Goal: Find specific page/section: Find specific page/section

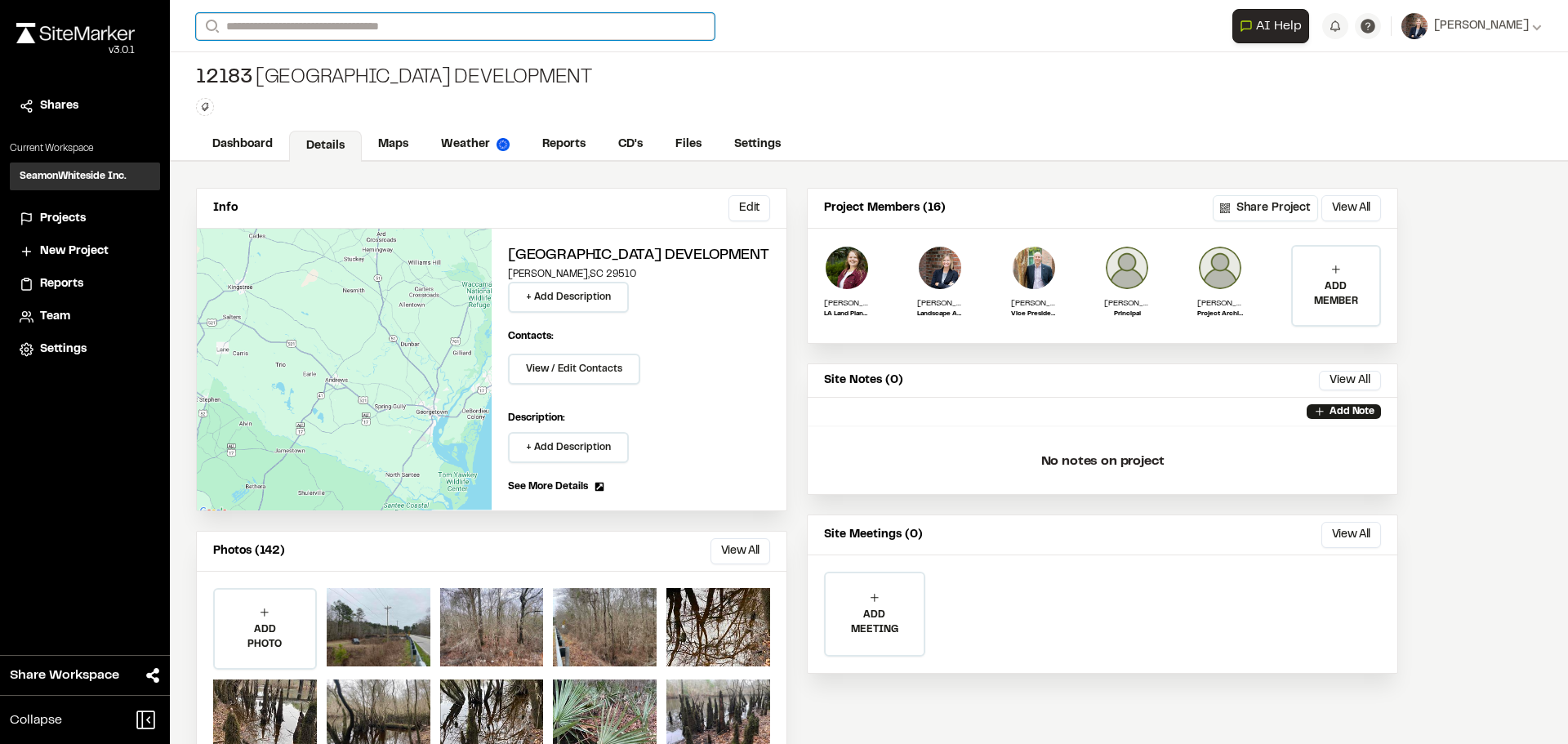
click at [335, 21] on input "Search" at bounding box center [455, 26] width 519 height 27
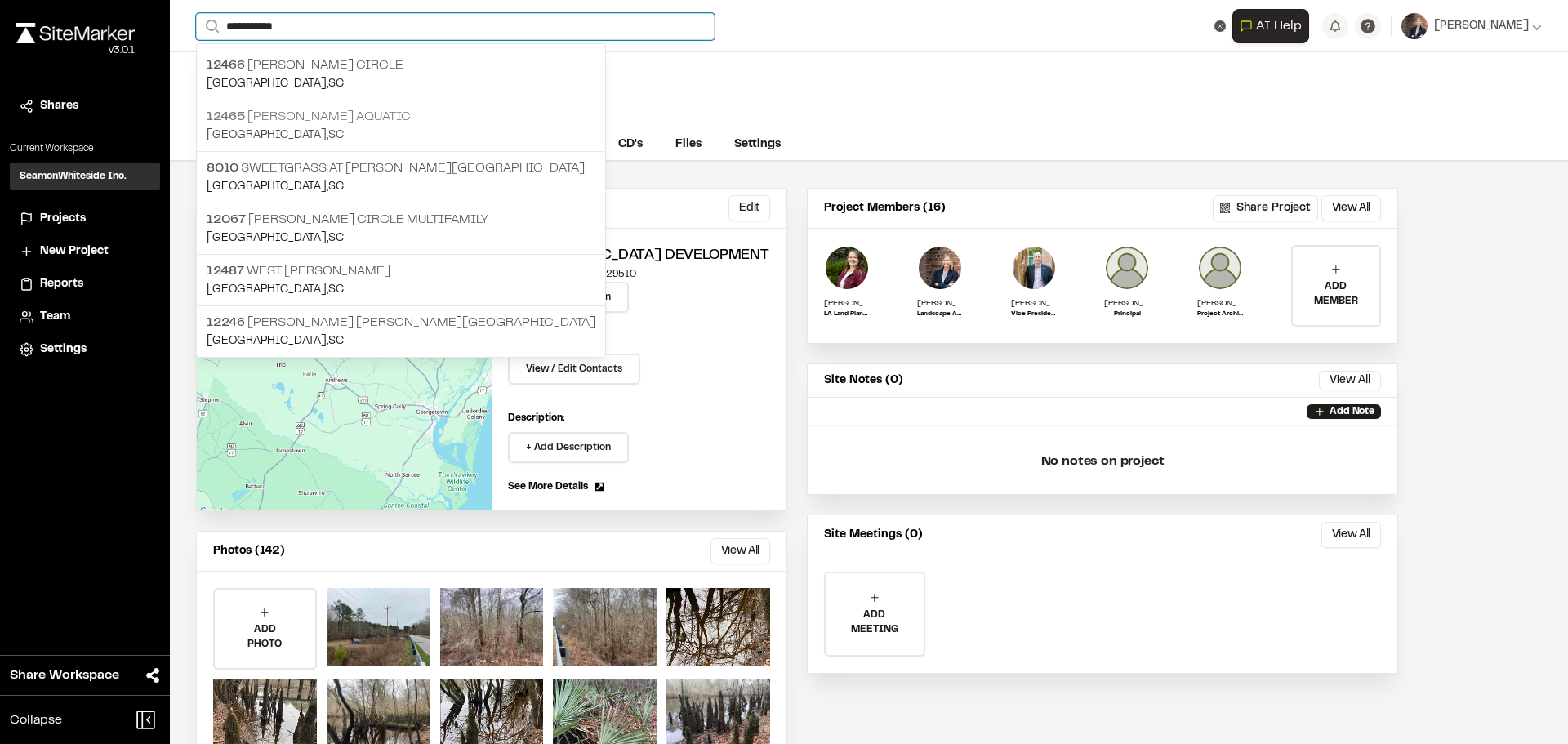
type input "**********"
click at [319, 110] on p "12465 [PERSON_NAME] Aquatic" at bounding box center [401, 116] width 389 height 20
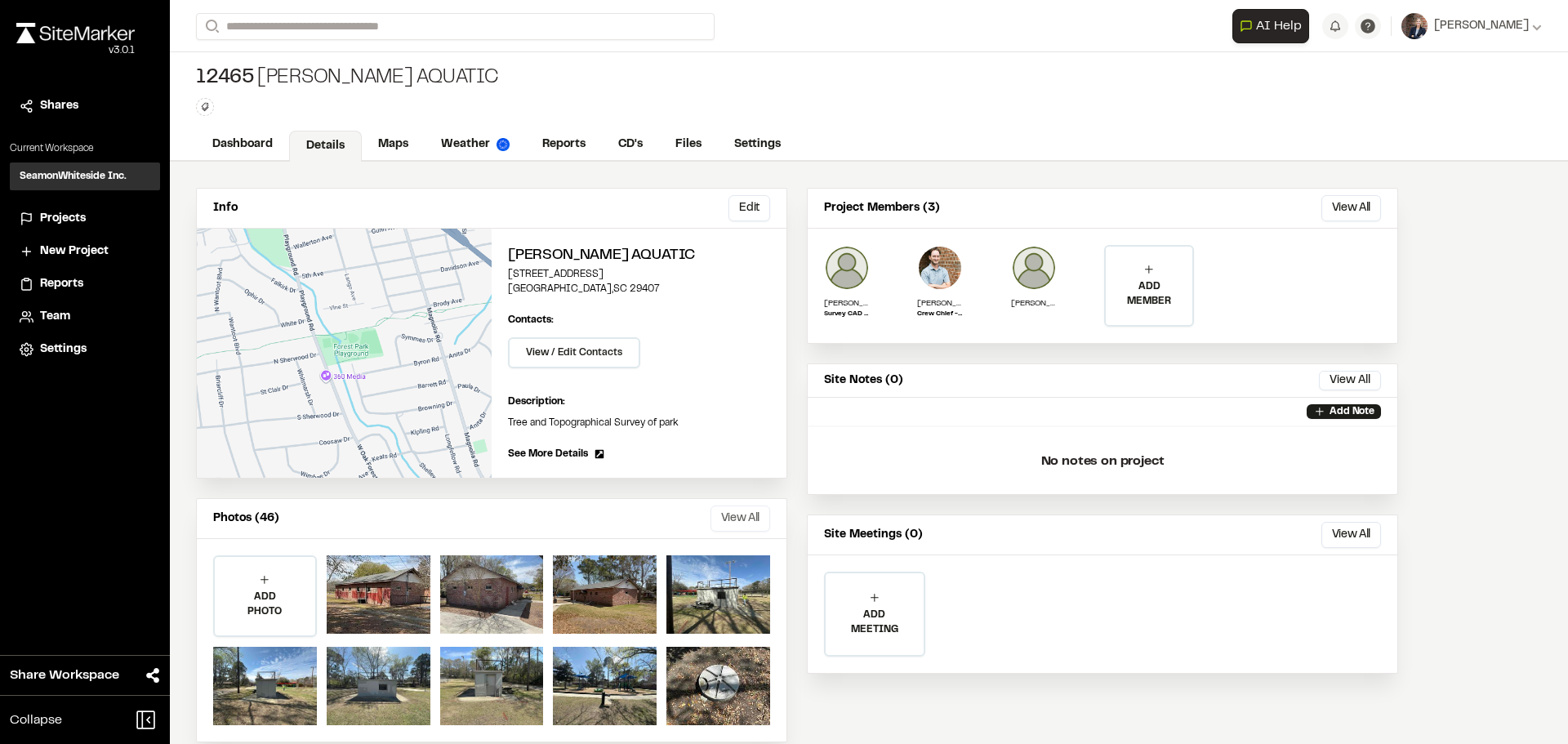
click at [733, 522] on button "View All" at bounding box center [740, 518] width 60 height 26
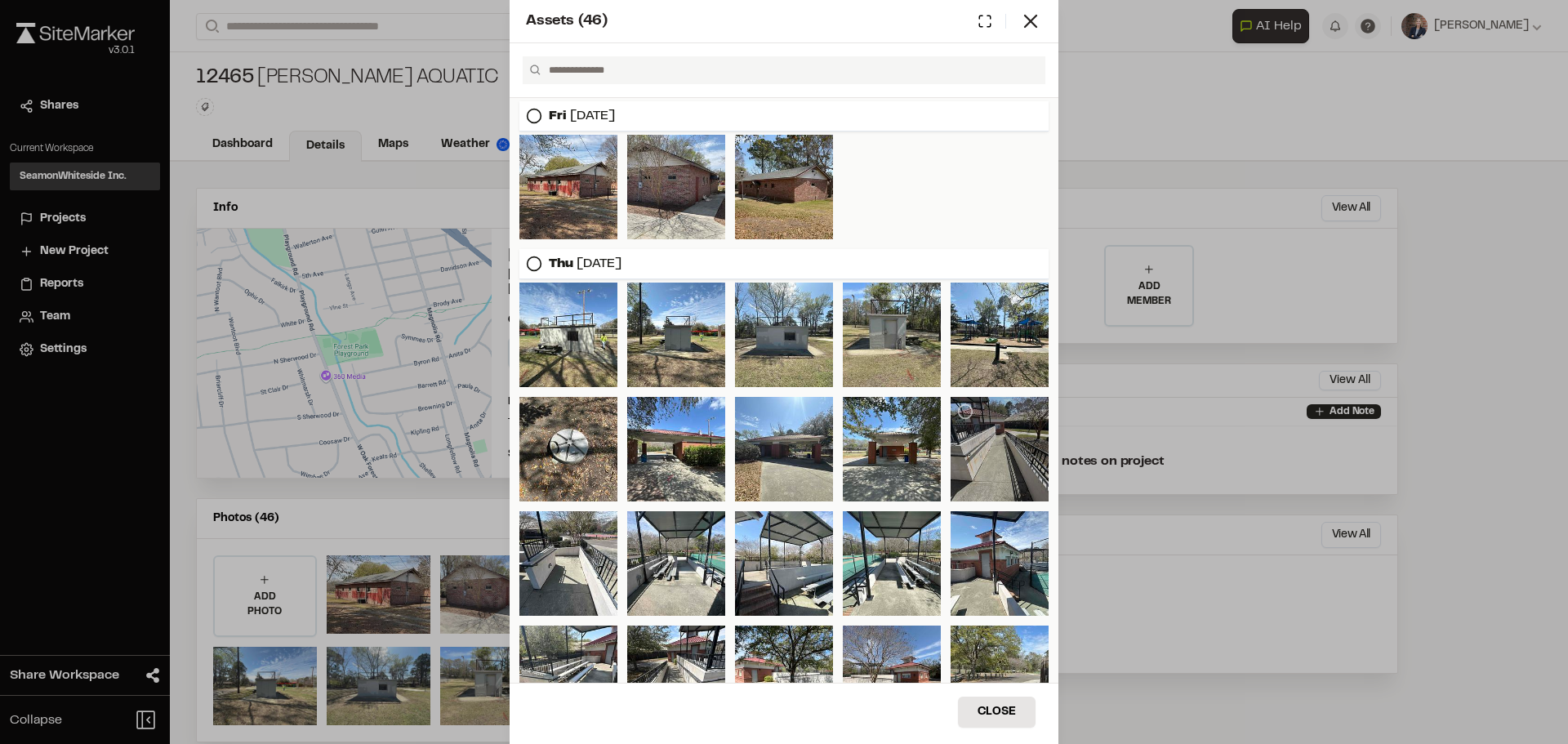
click at [977, 451] on div at bounding box center [1000, 448] width 98 height 105
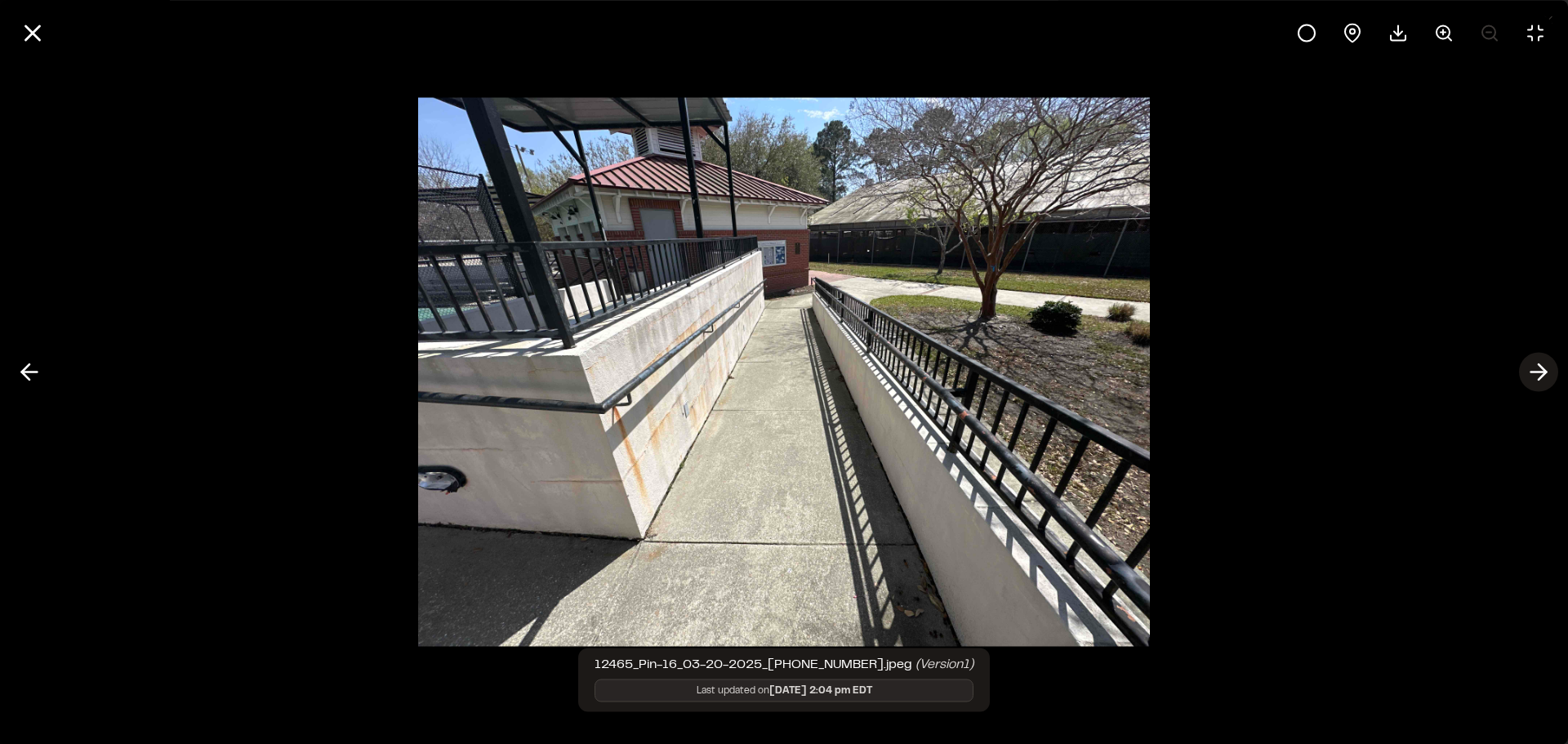
click at [1541, 379] on polyline at bounding box center [1542, 372] width 8 height 15
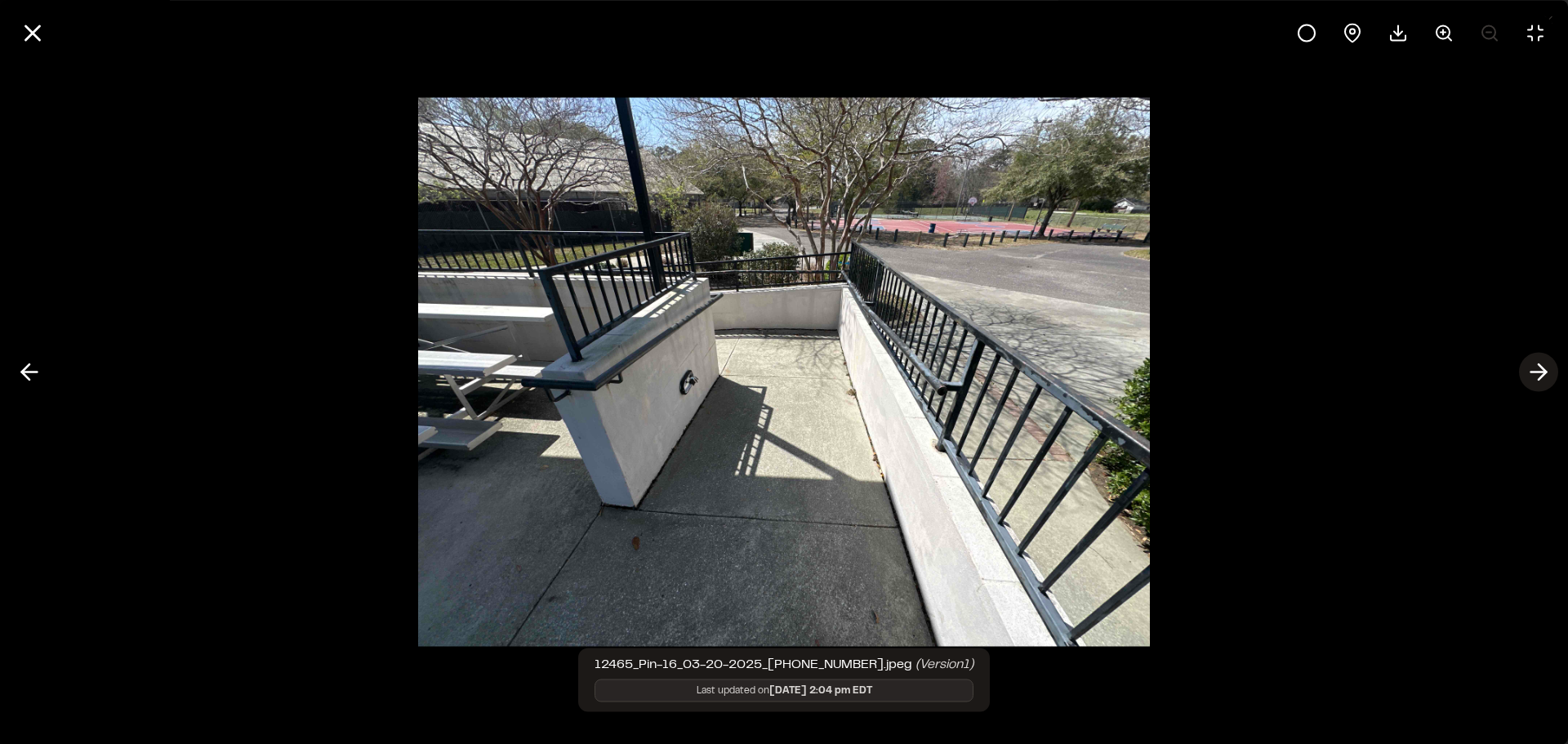
click at [1541, 379] on polyline at bounding box center [1542, 372] width 8 height 15
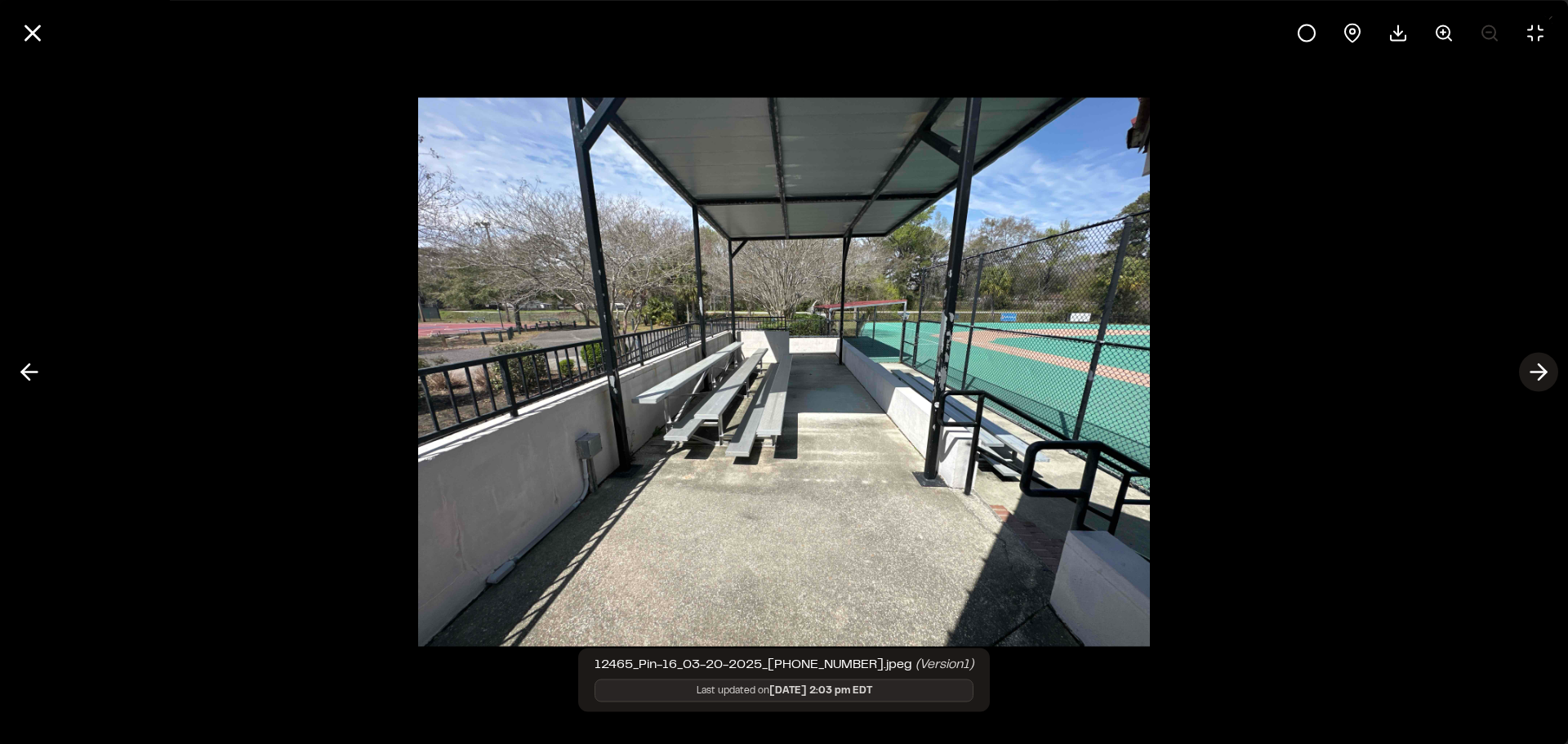
click at [1541, 379] on polyline at bounding box center [1542, 372] width 8 height 15
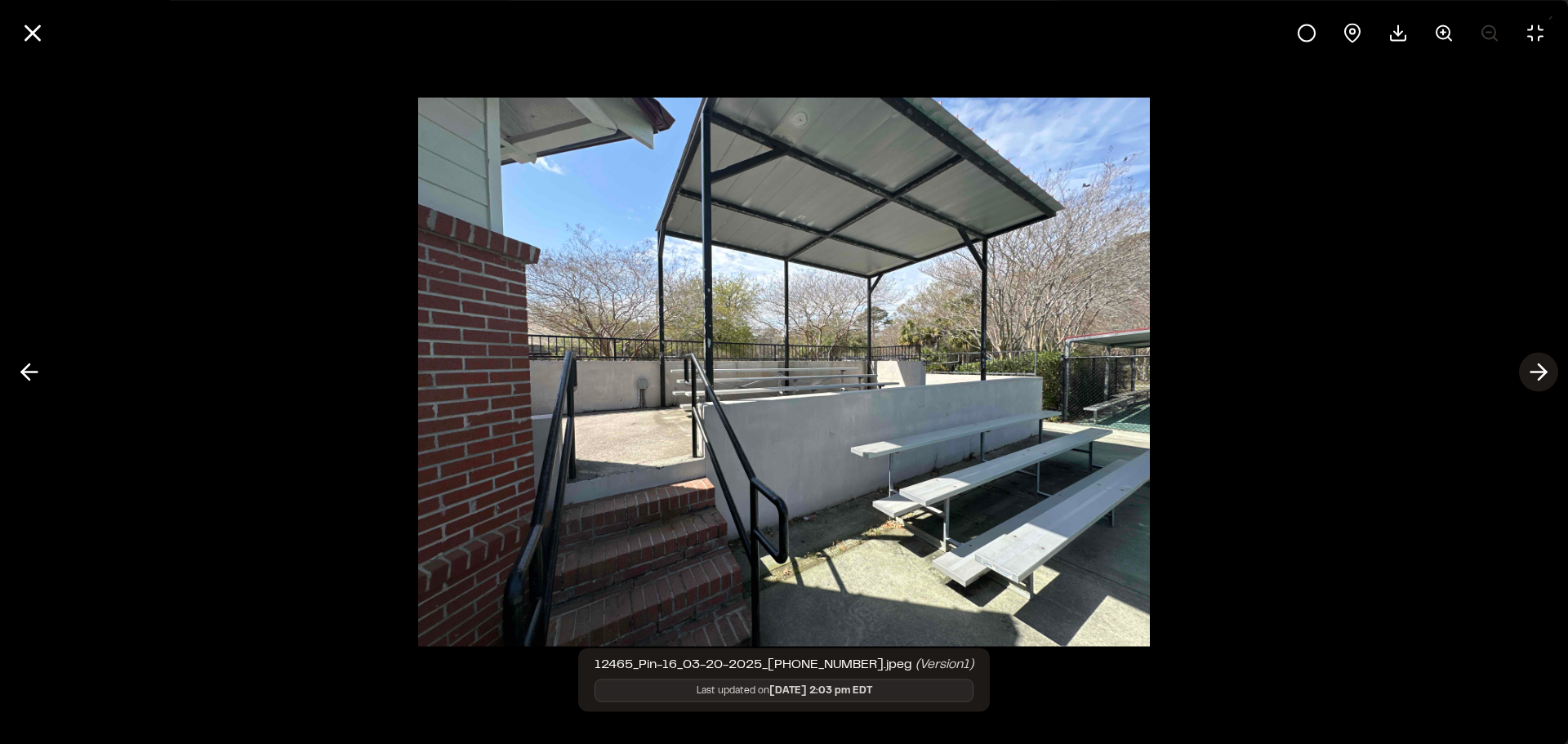
click at [1532, 381] on icon at bounding box center [1539, 372] width 26 height 27
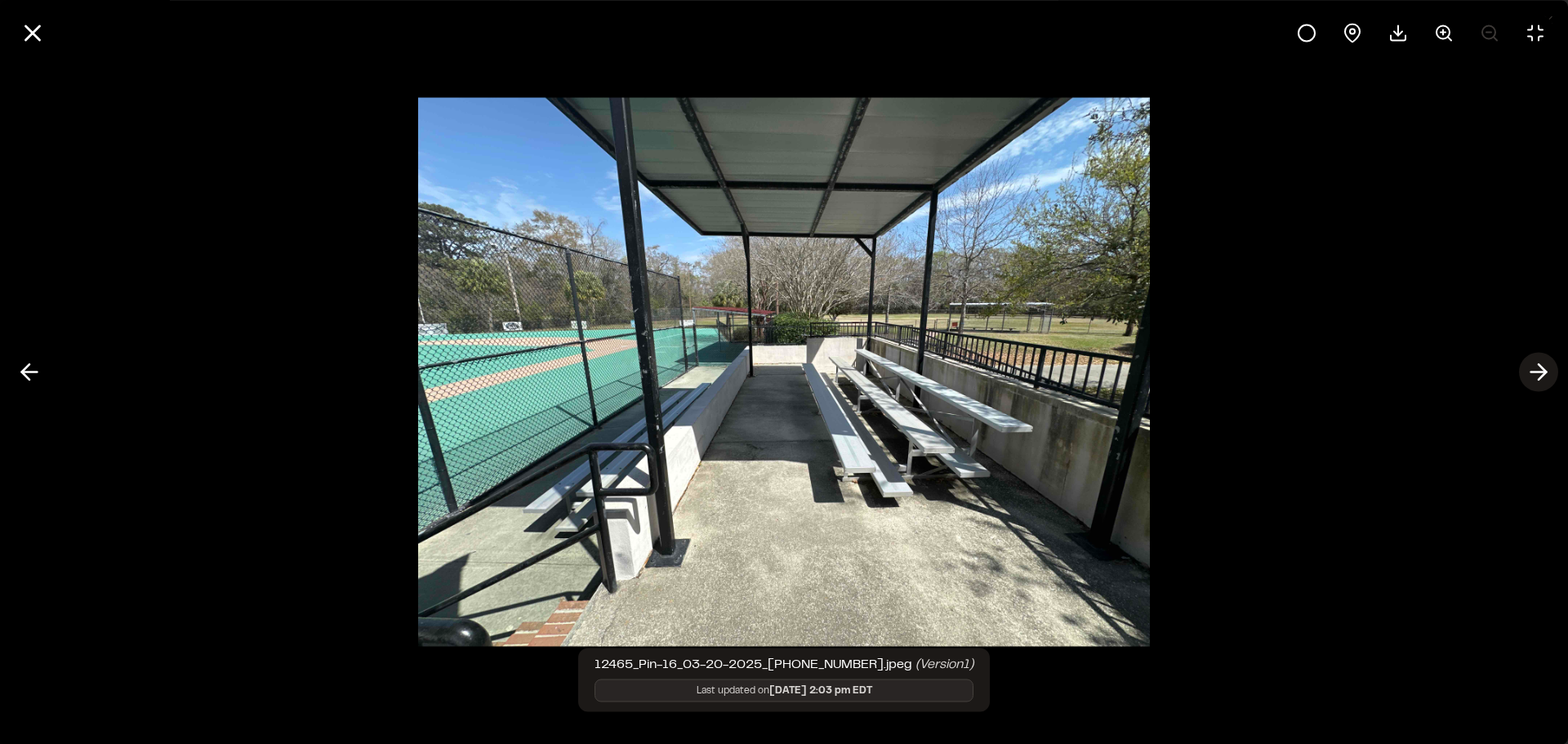
click at [1532, 381] on icon at bounding box center [1539, 372] width 26 height 27
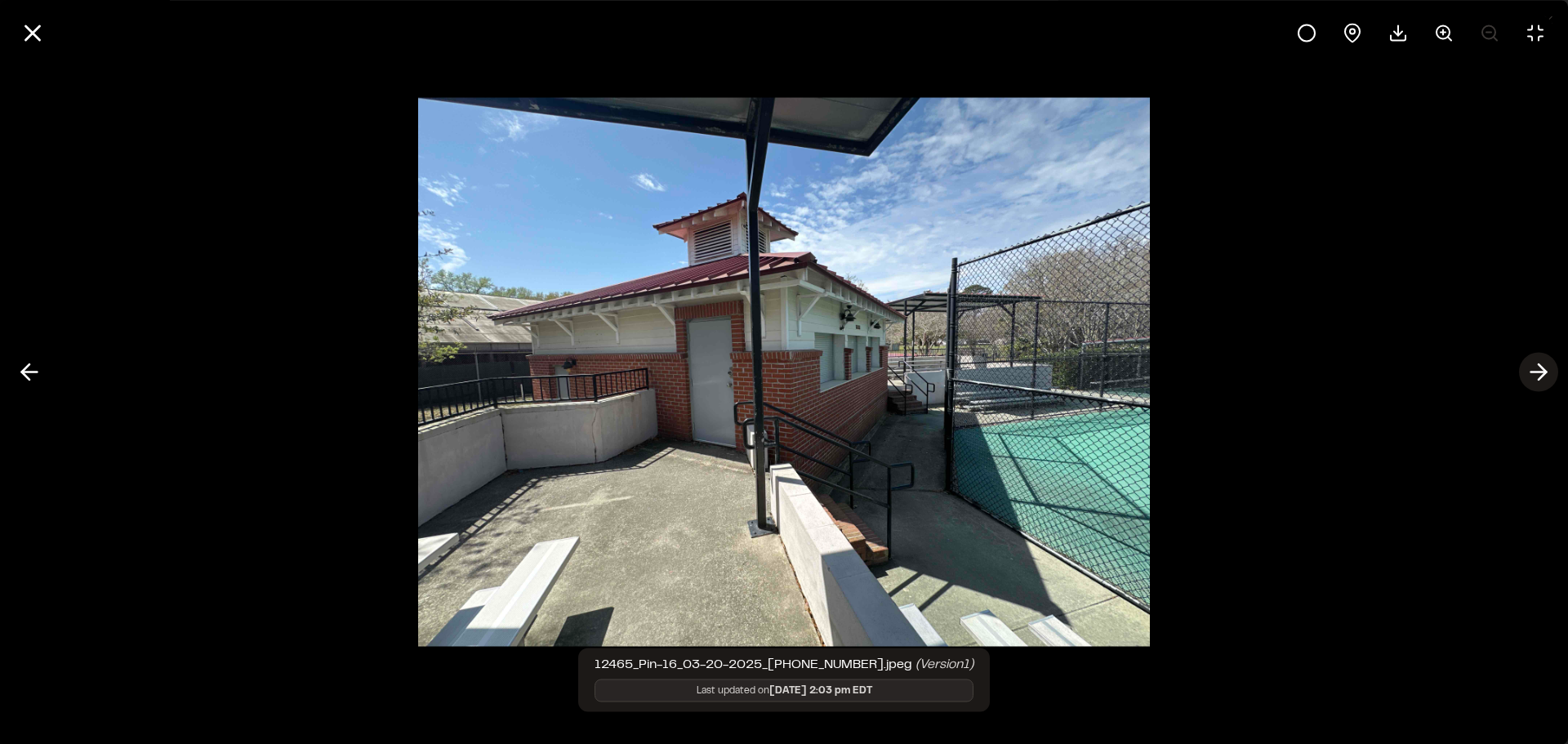
click at [1532, 381] on icon at bounding box center [1539, 372] width 26 height 27
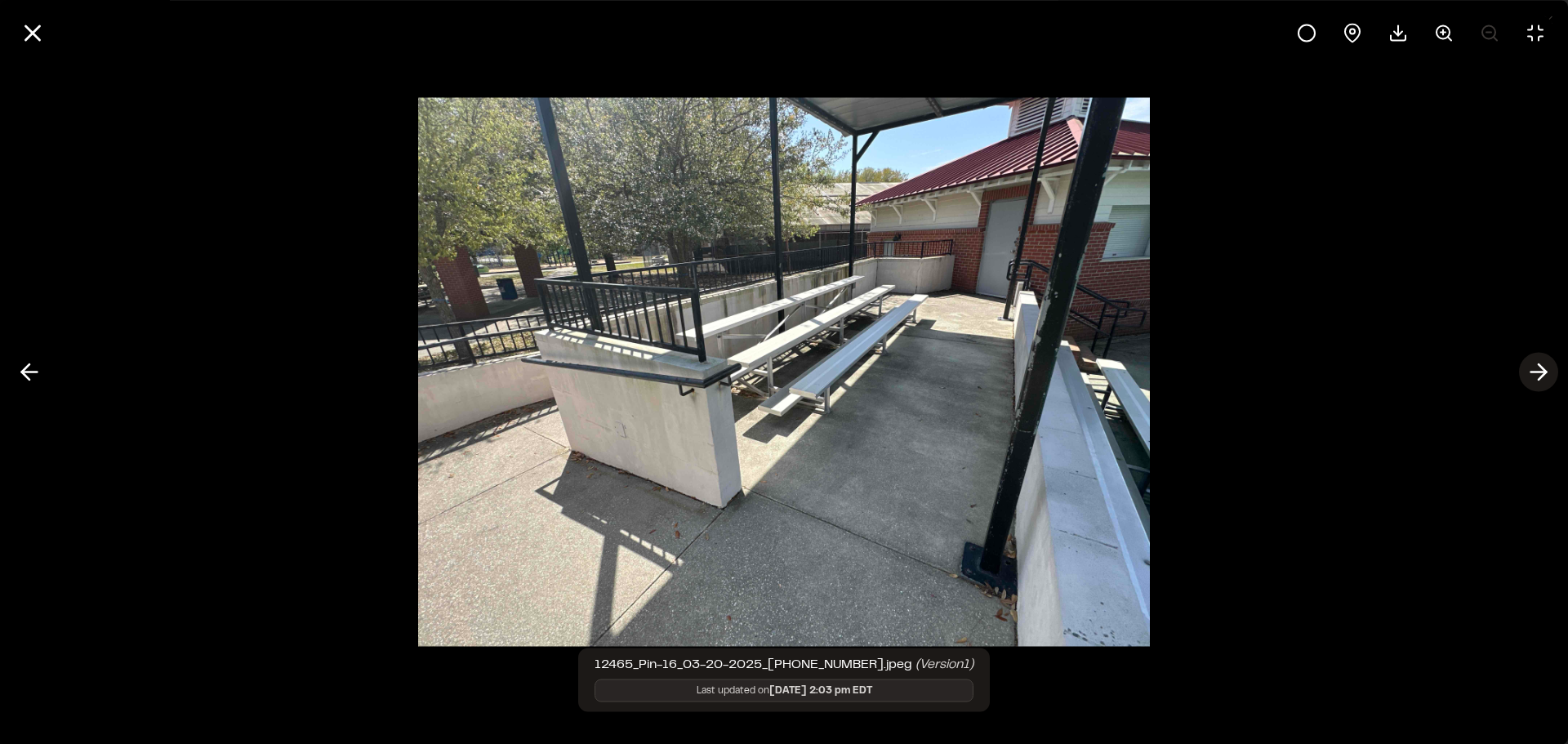
click at [1532, 381] on icon at bounding box center [1539, 372] width 26 height 27
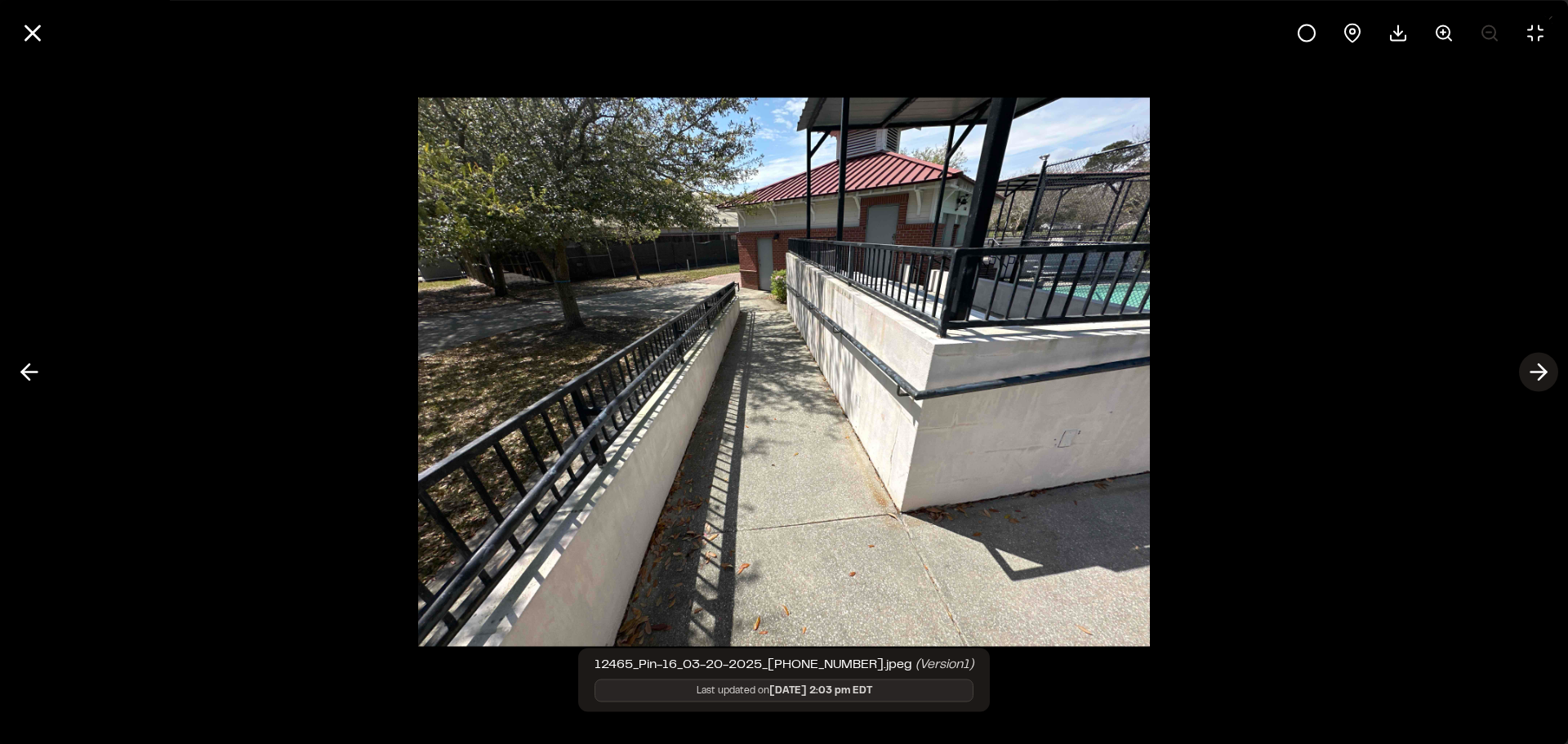
click at [1532, 381] on icon at bounding box center [1539, 372] width 26 height 27
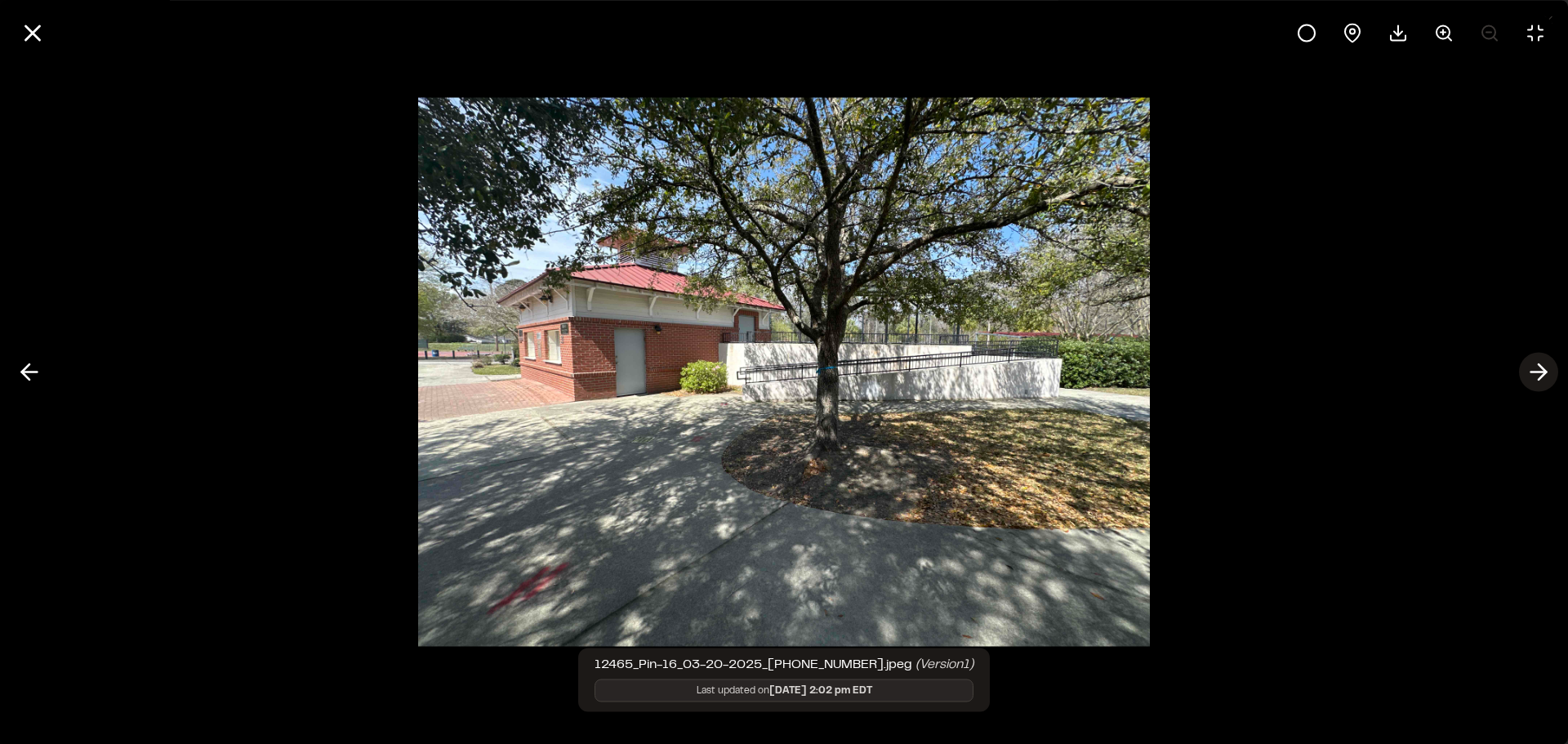
click at [1540, 372] on line at bounding box center [1539, 372] width 15 height 0
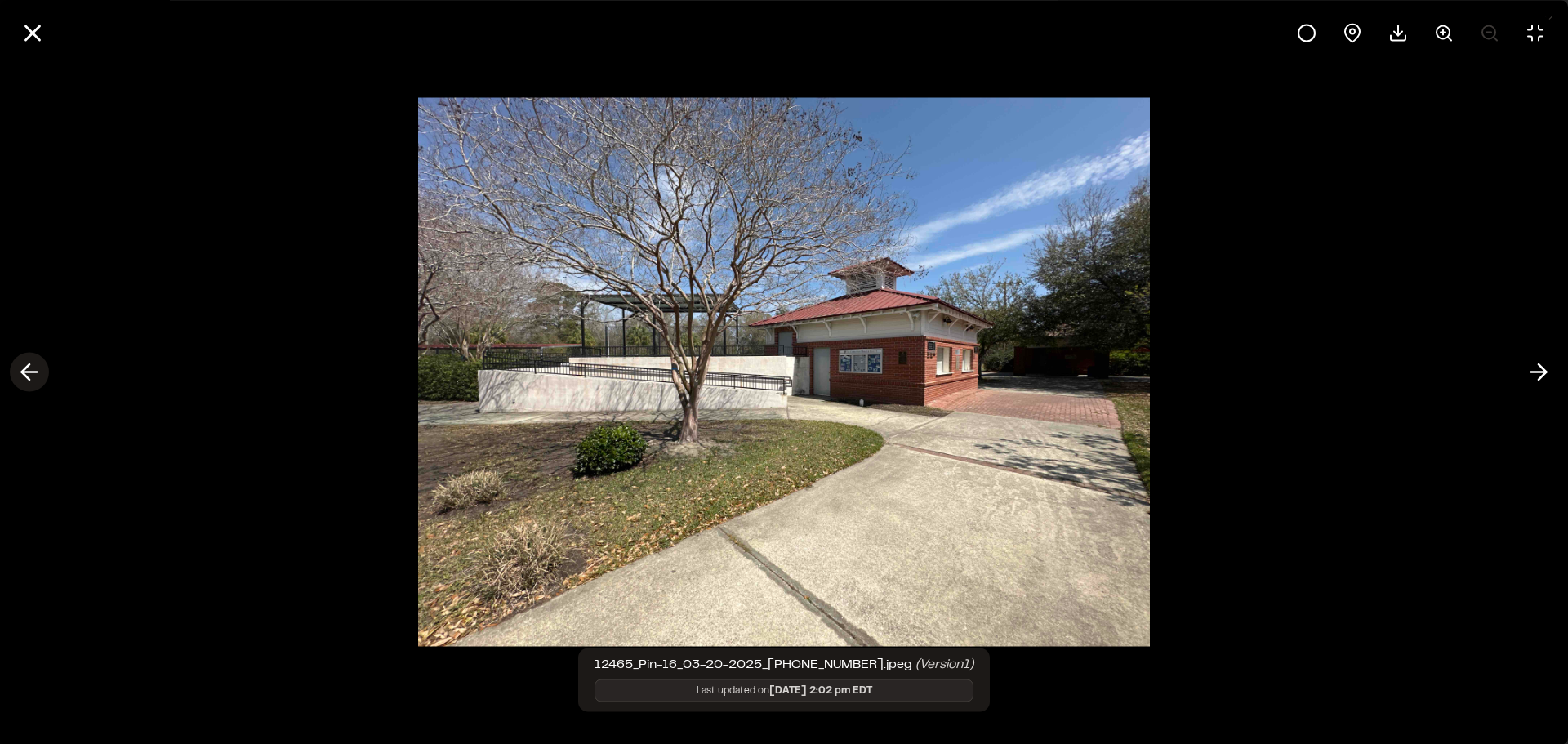
drag, startPoint x: 21, startPoint y: 367, endPoint x: 349, endPoint y: 342, distance: 329.0
click at [21, 367] on icon at bounding box center [29, 372] width 26 height 27
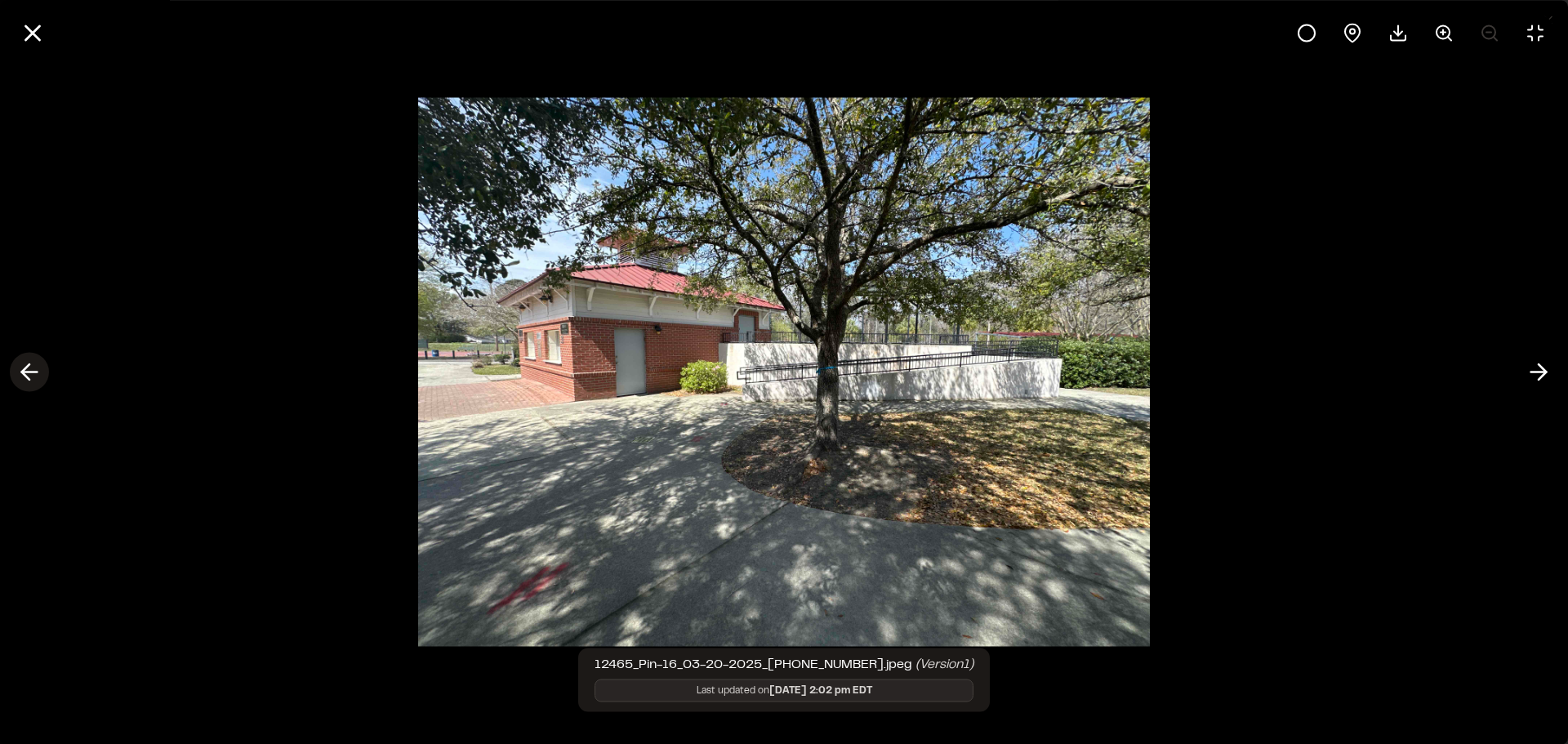
click at [31, 372] on line at bounding box center [29, 372] width 15 height 0
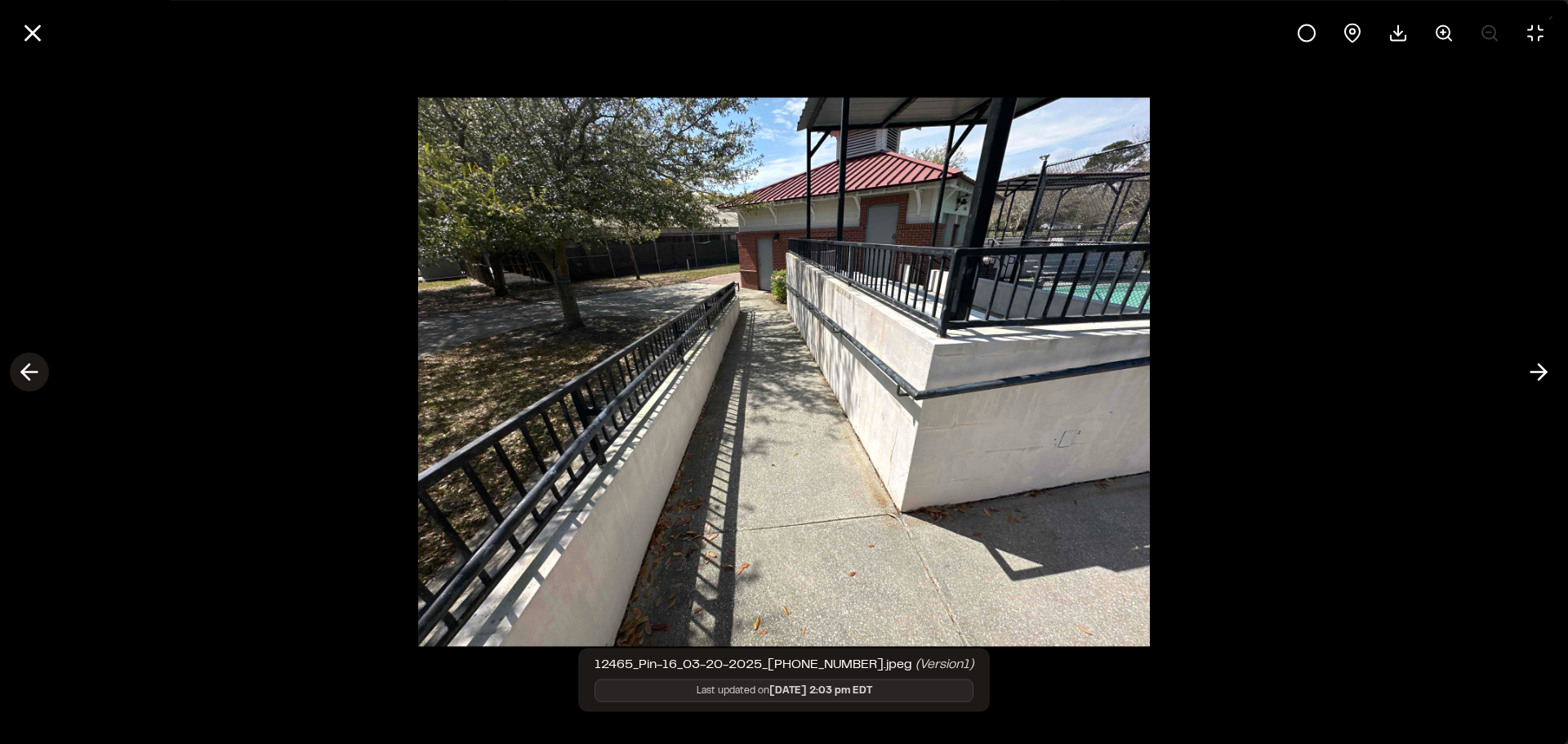
click at [31, 372] on line at bounding box center [29, 372] width 15 height 0
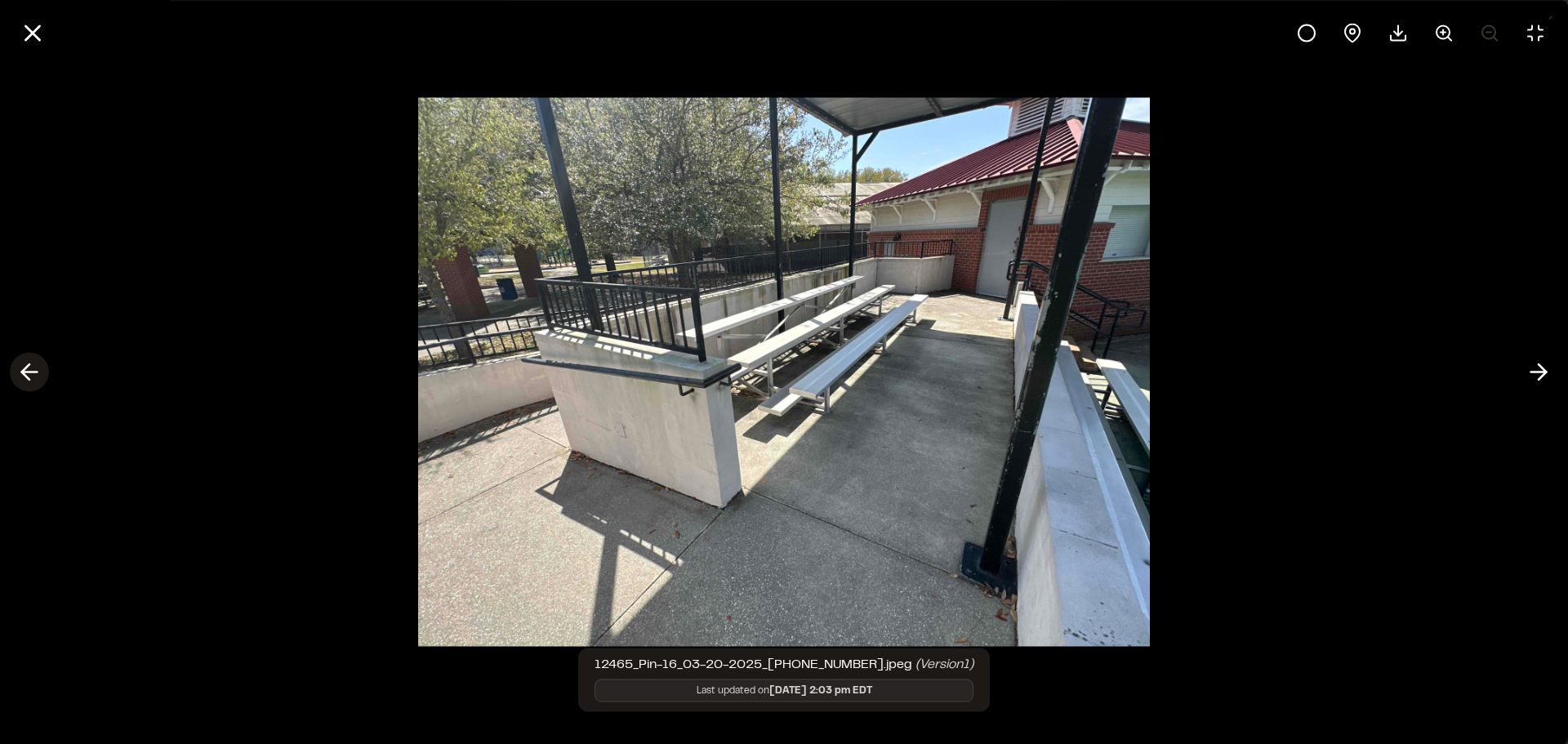
click at [35, 377] on icon at bounding box center [29, 372] width 26 height 27
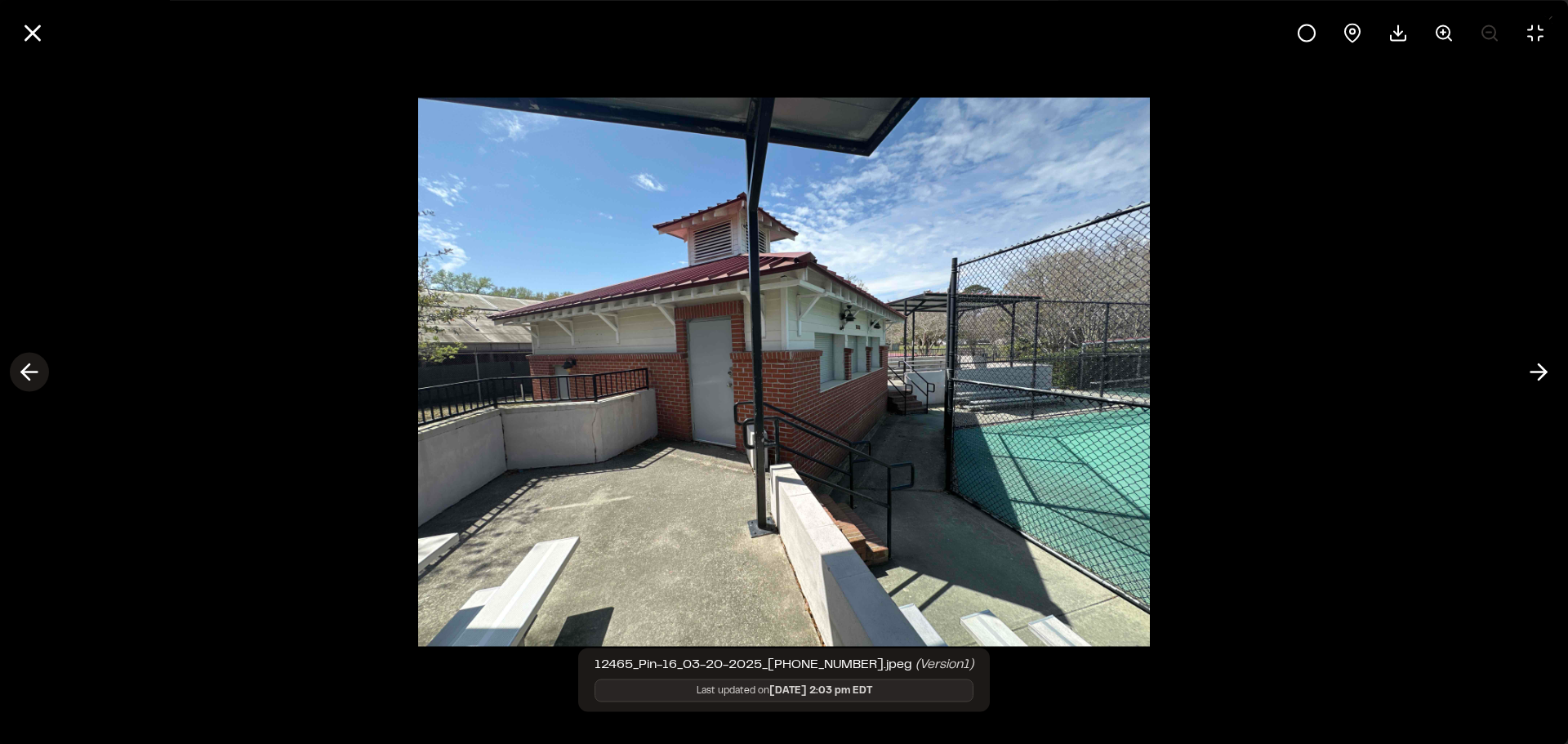
click at [35, 377] on icon at bounding box center [29, 372] width 26 height 27
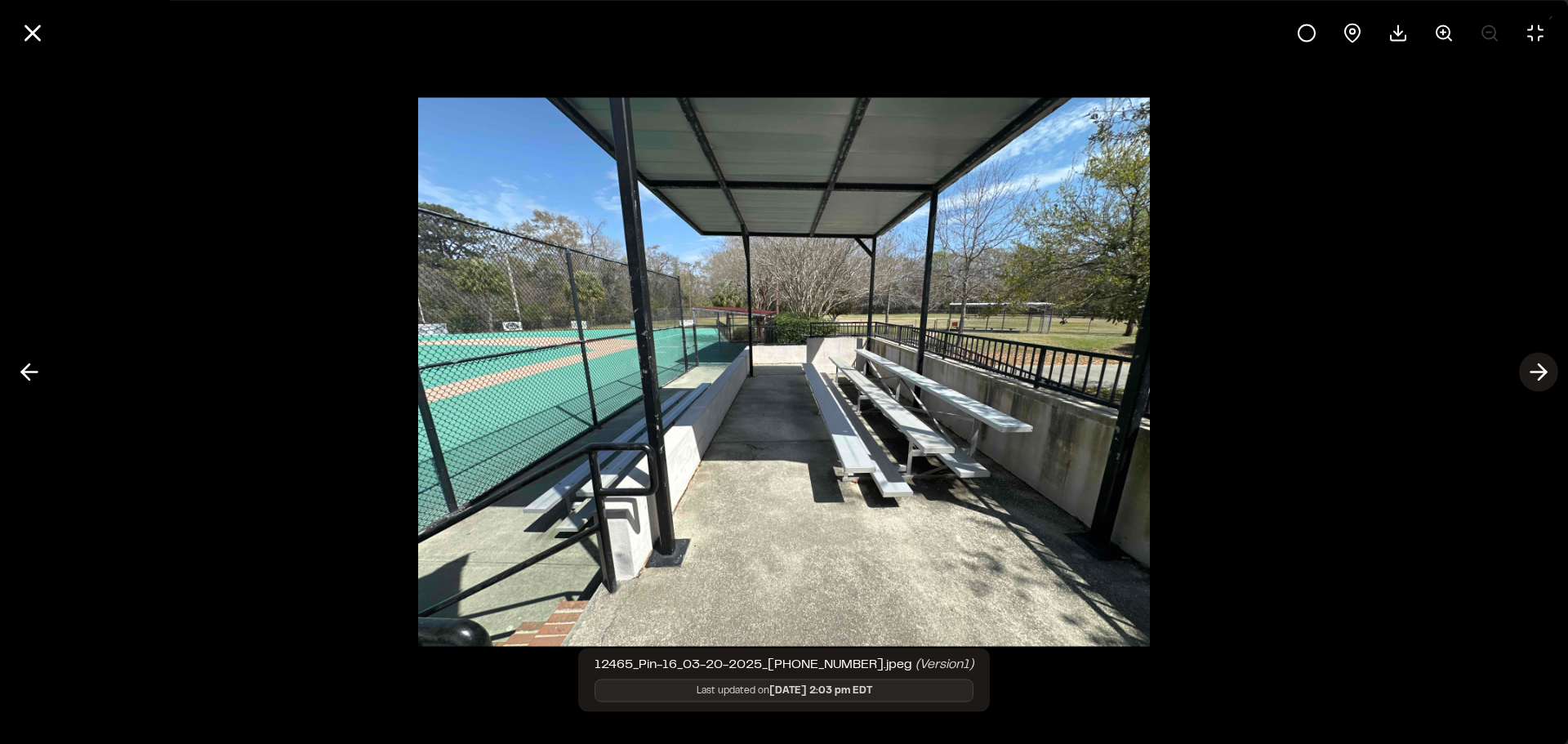
click at [1542, 378] on icon at bounding box center [1539, 372] width 26 height 27
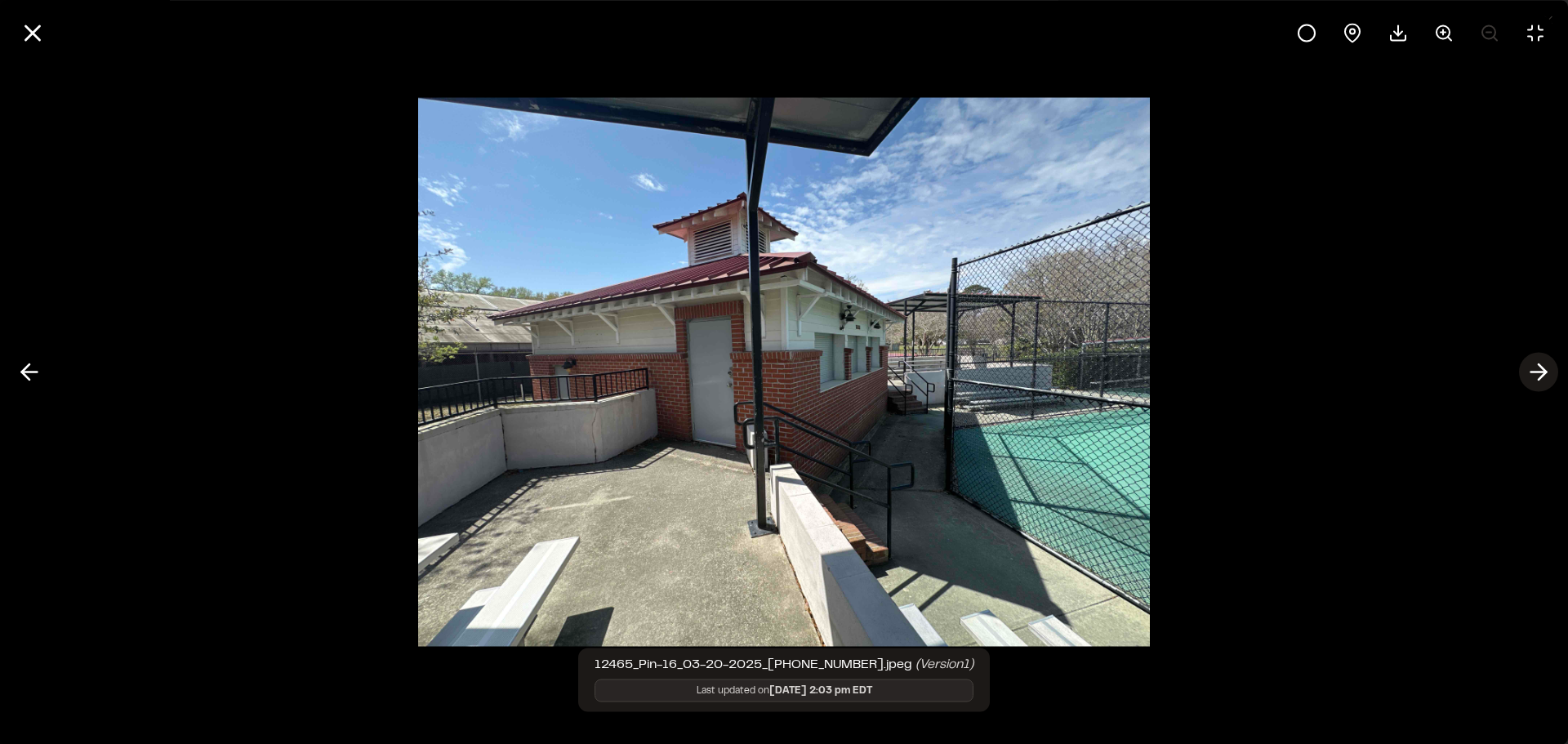
click at [1535, 373] on icon at bounding box center [1539, 372] width 26 height 27
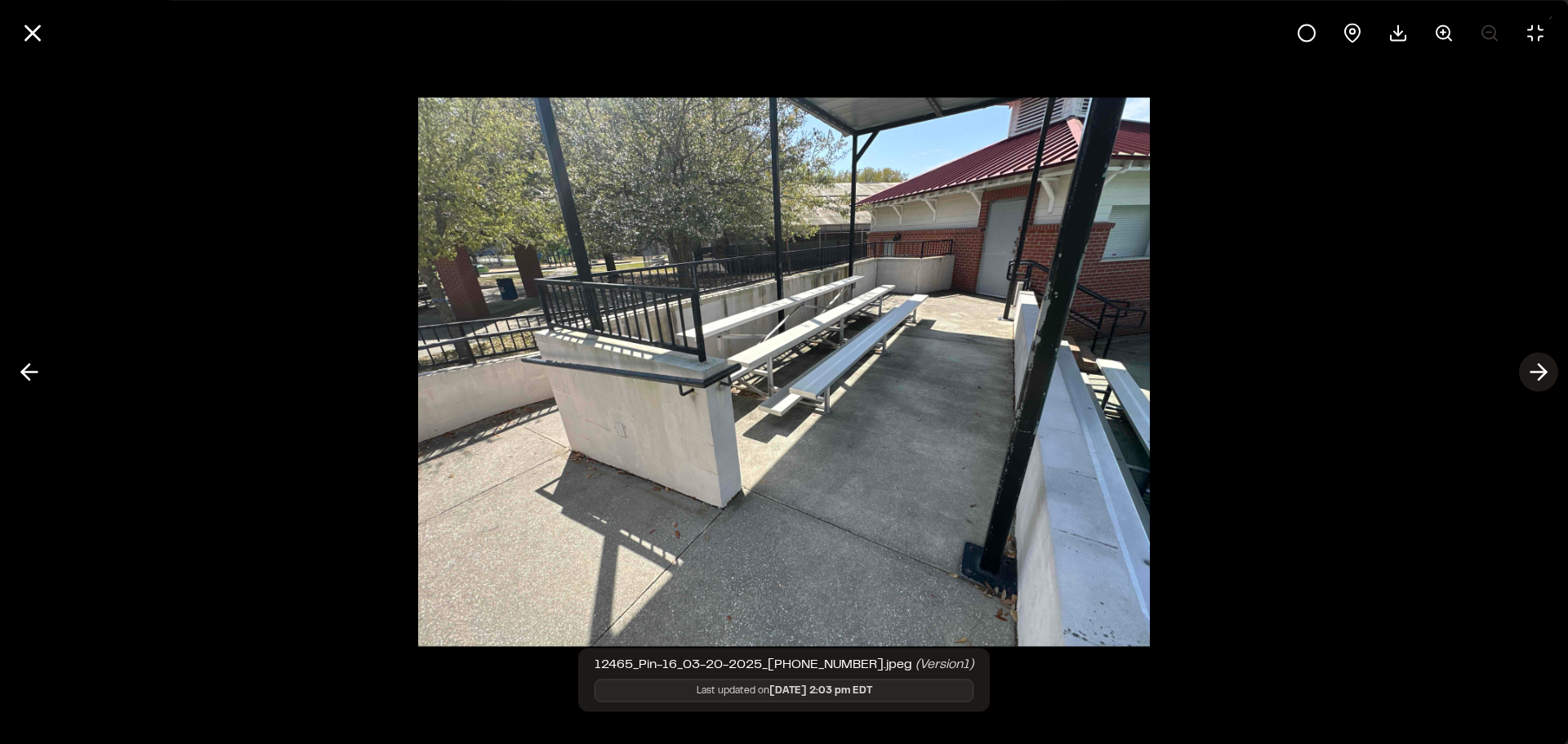
click at [1535, 373] on icon at bounding box center [1539, 372] width 26 height 27
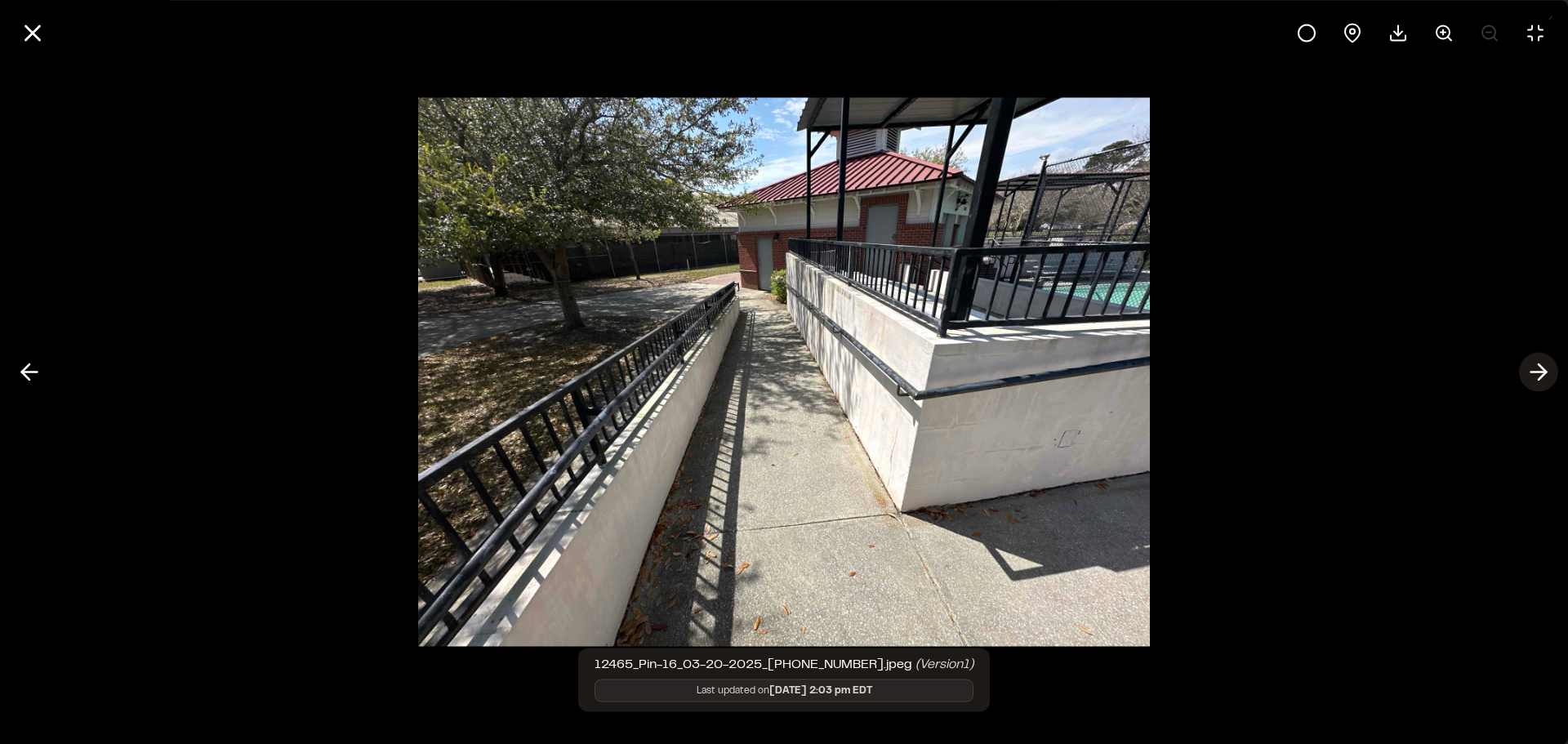
click at [1535, 373] on icon at bounding box center [1539, 372] width 26 height 27
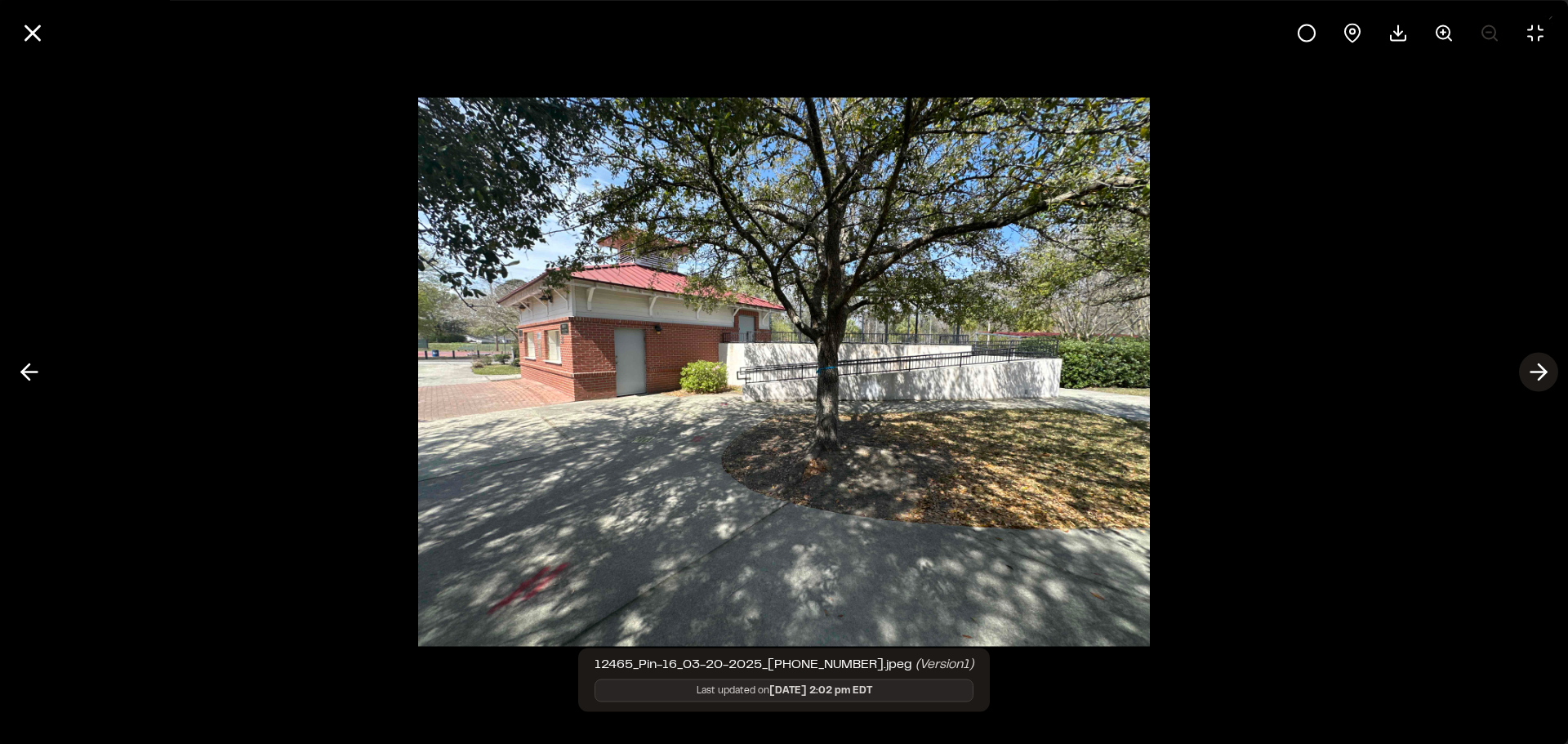
click at [1545, 370] on polyline at bounding box center [1542, 372] width 8 height 15
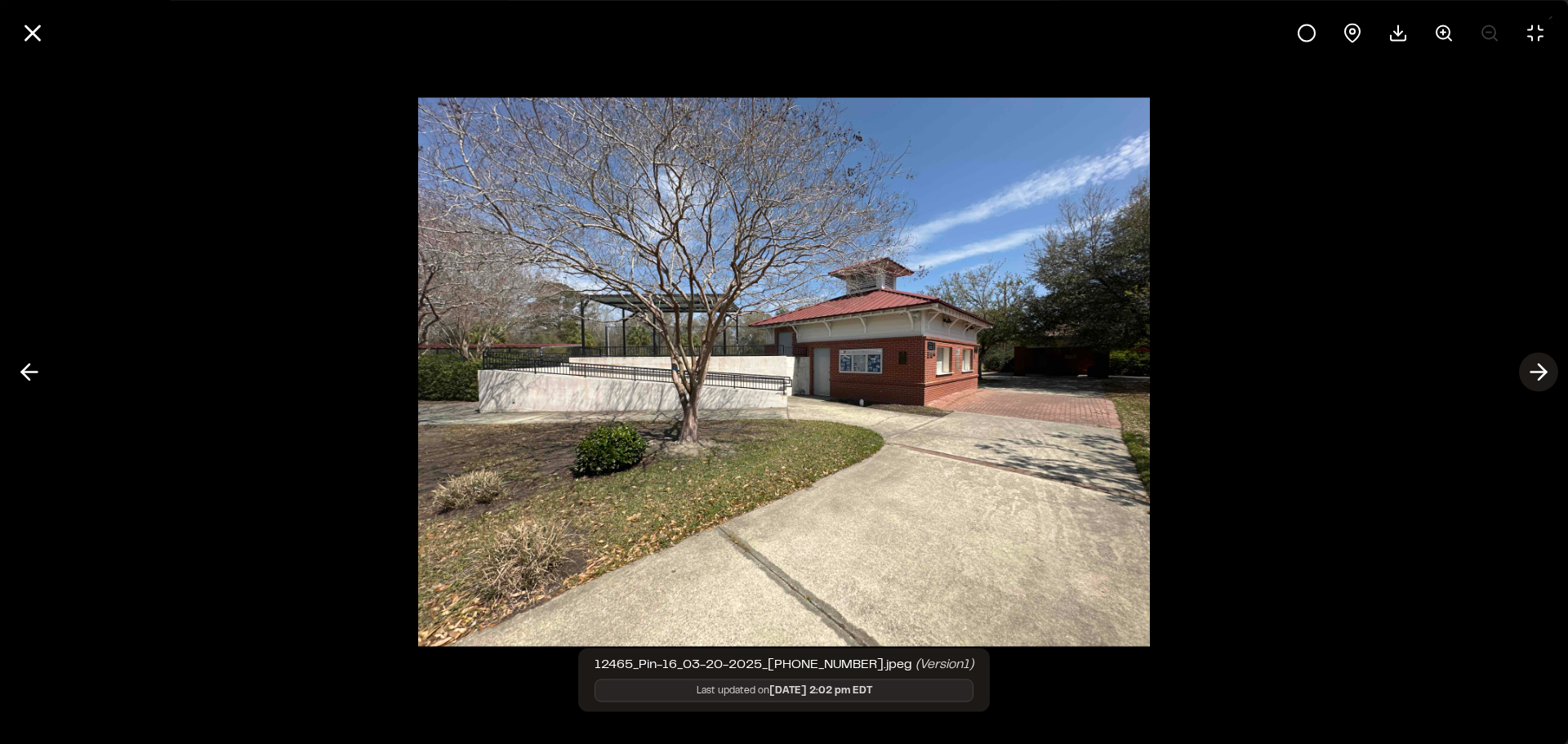
click at [1539, 372] on line at bounding box center [1539, 372] width 15 height 0
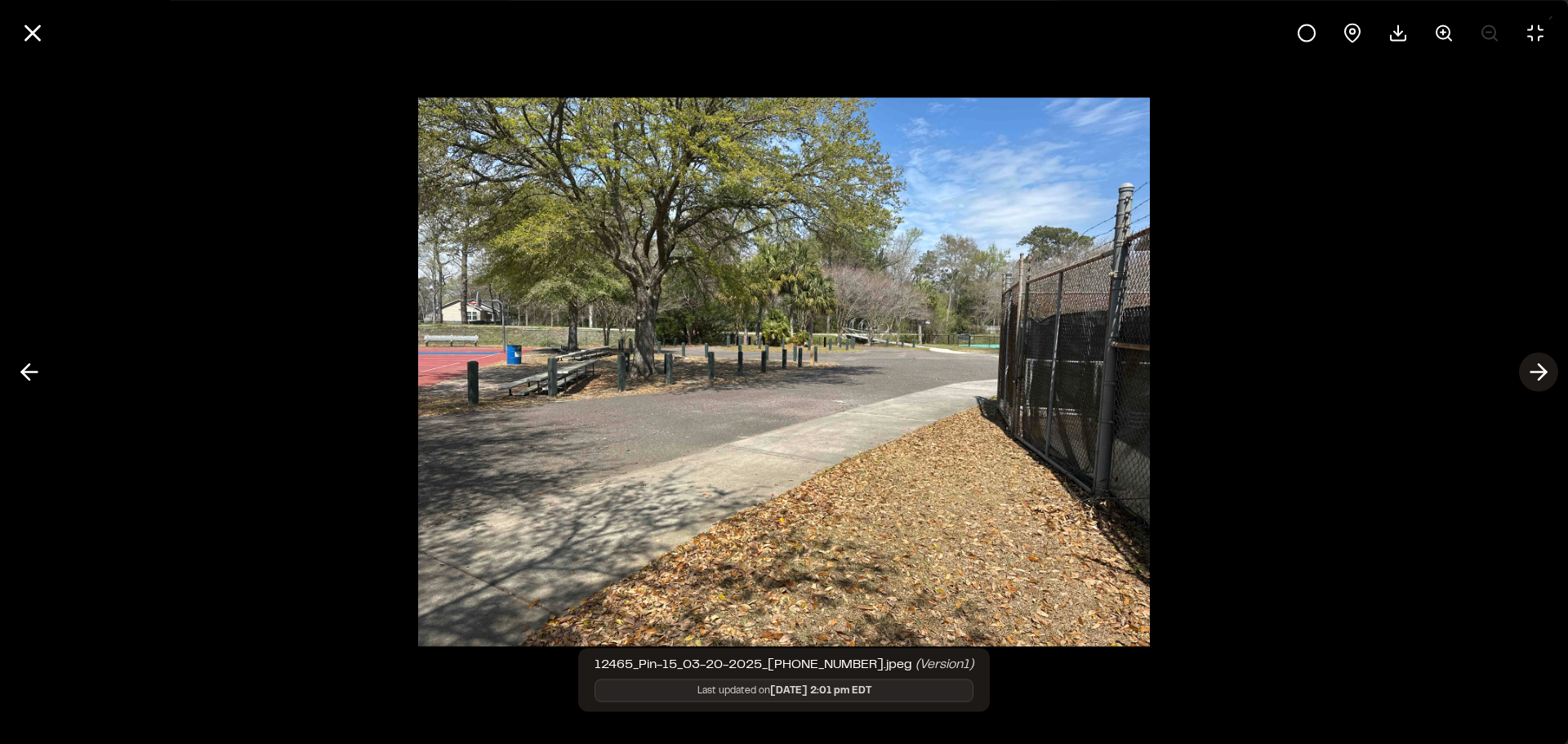
click at [1539, 372] on line at bounding box center [1539, 372] width 15 height 0
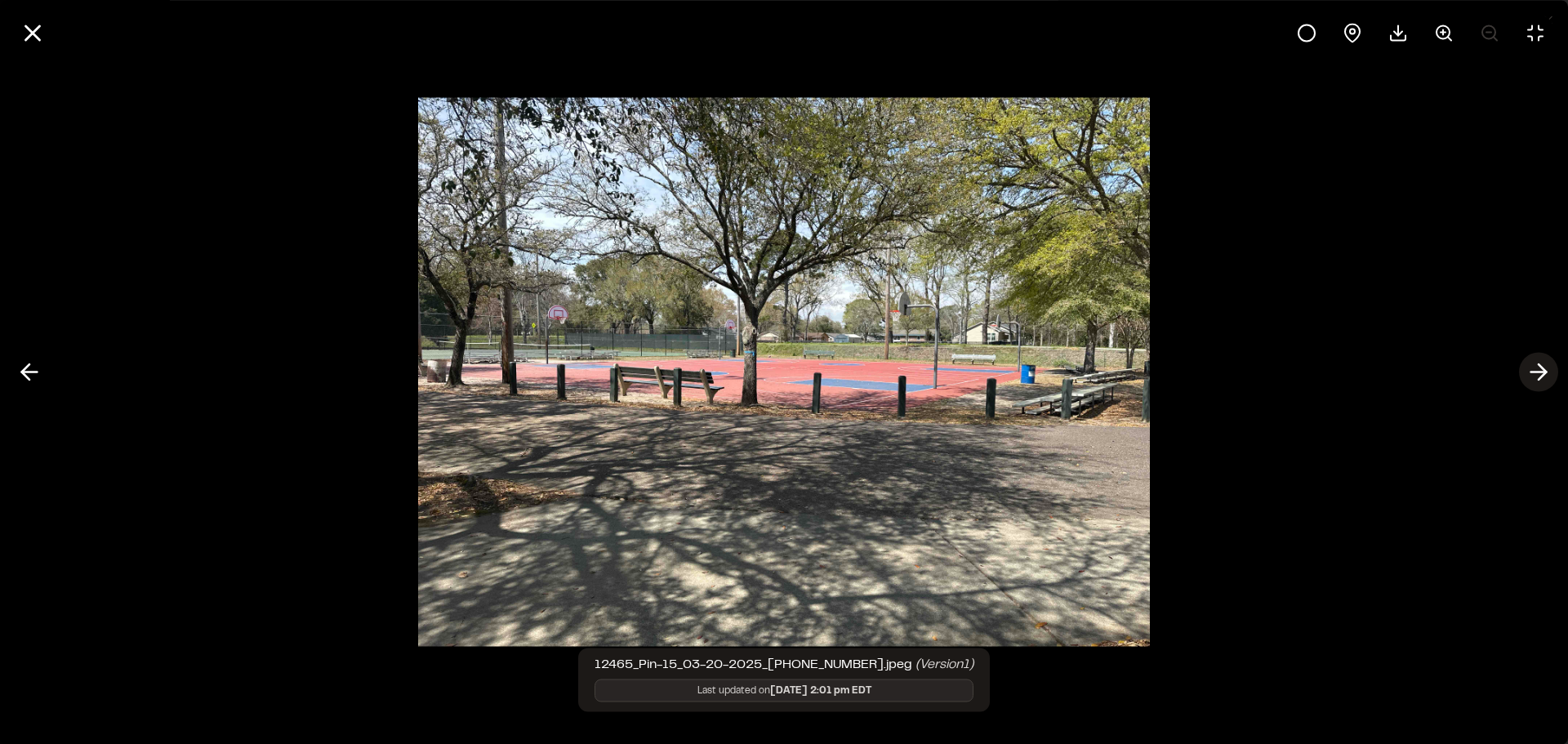
click at [1539, 372] on line at bounding box center [1539, 372] width 15 height 0
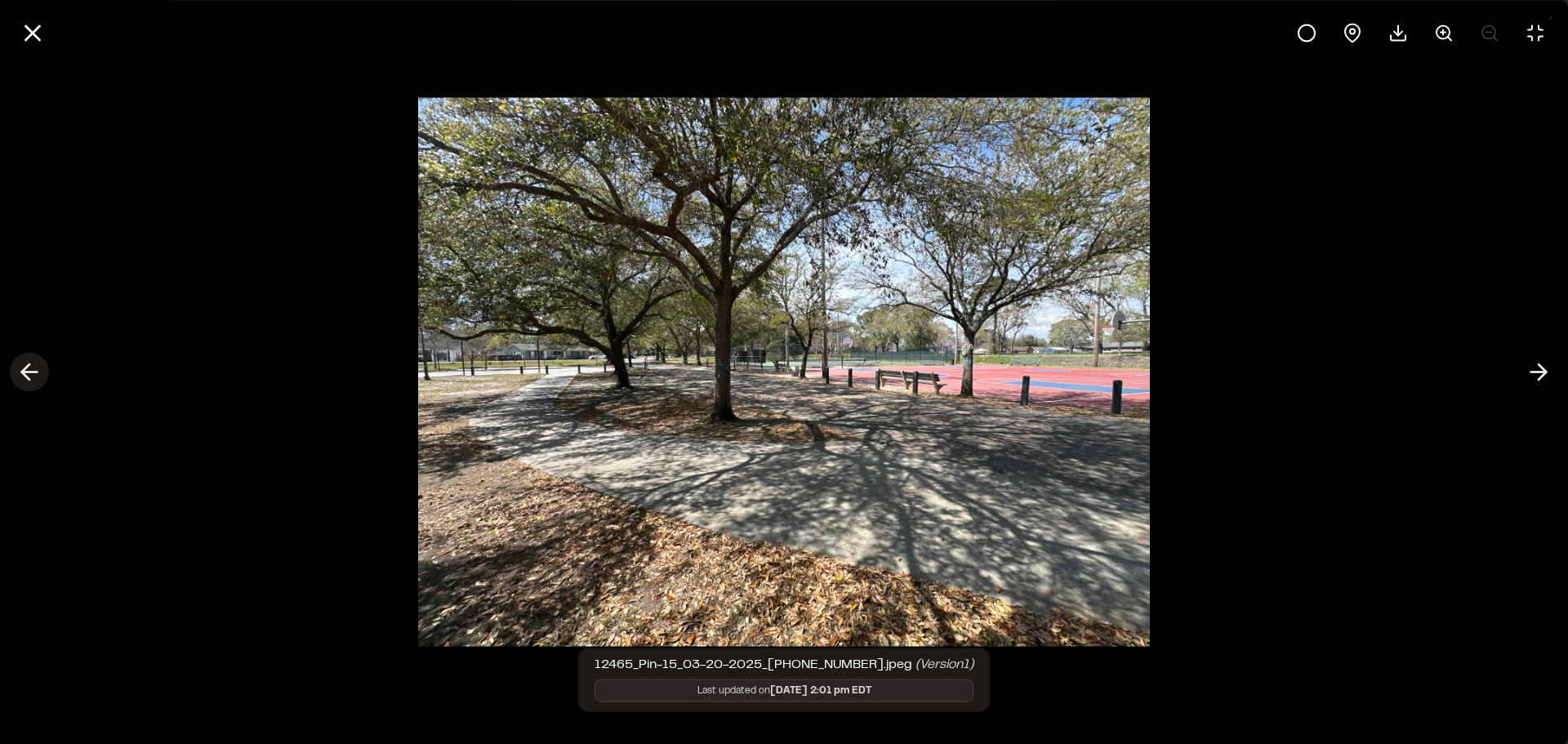
click at [37, 367] on icon at bounding box center [29, 372] width 26 height 27
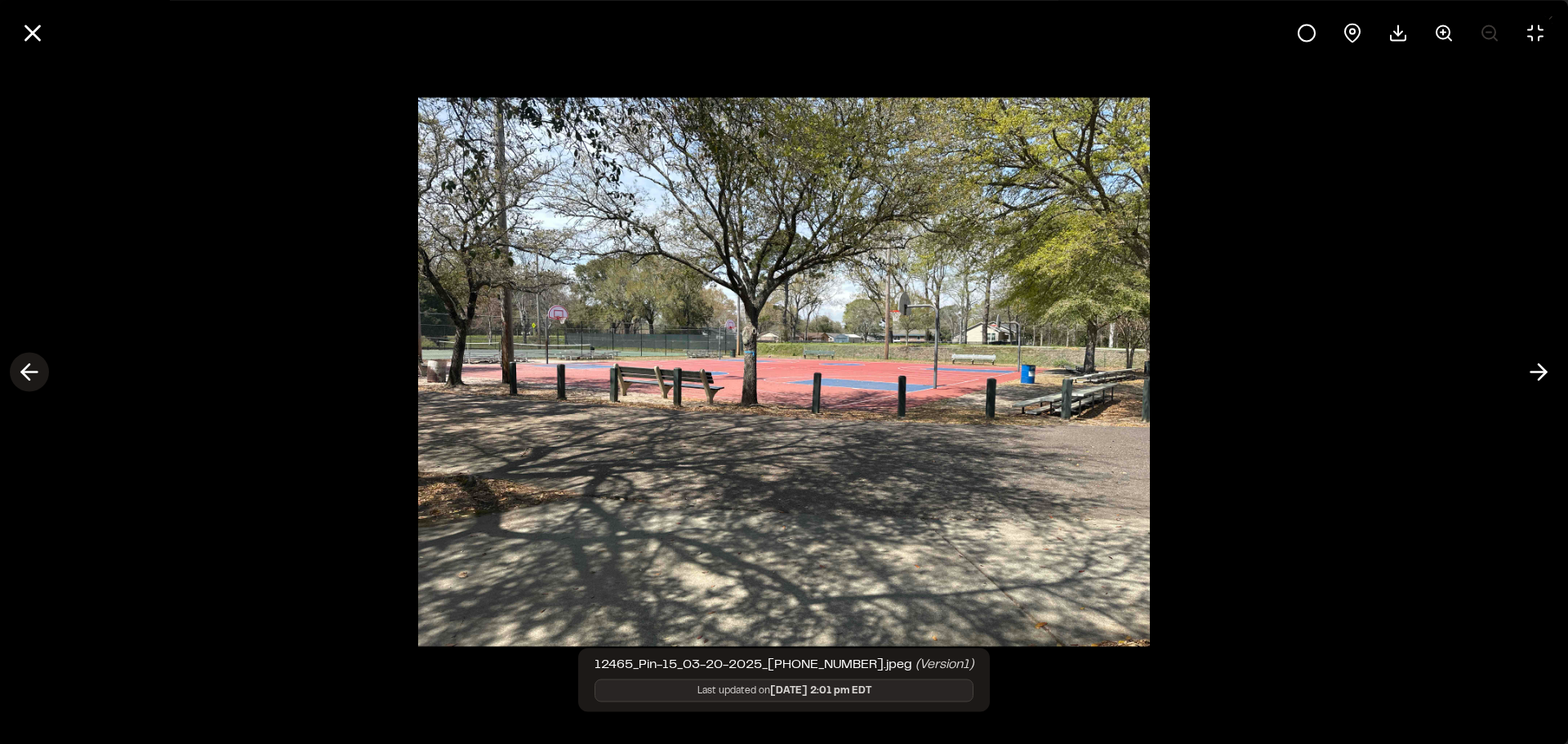
click at [36, 372] on line at bounding box center [29, 372] width 15 height 0
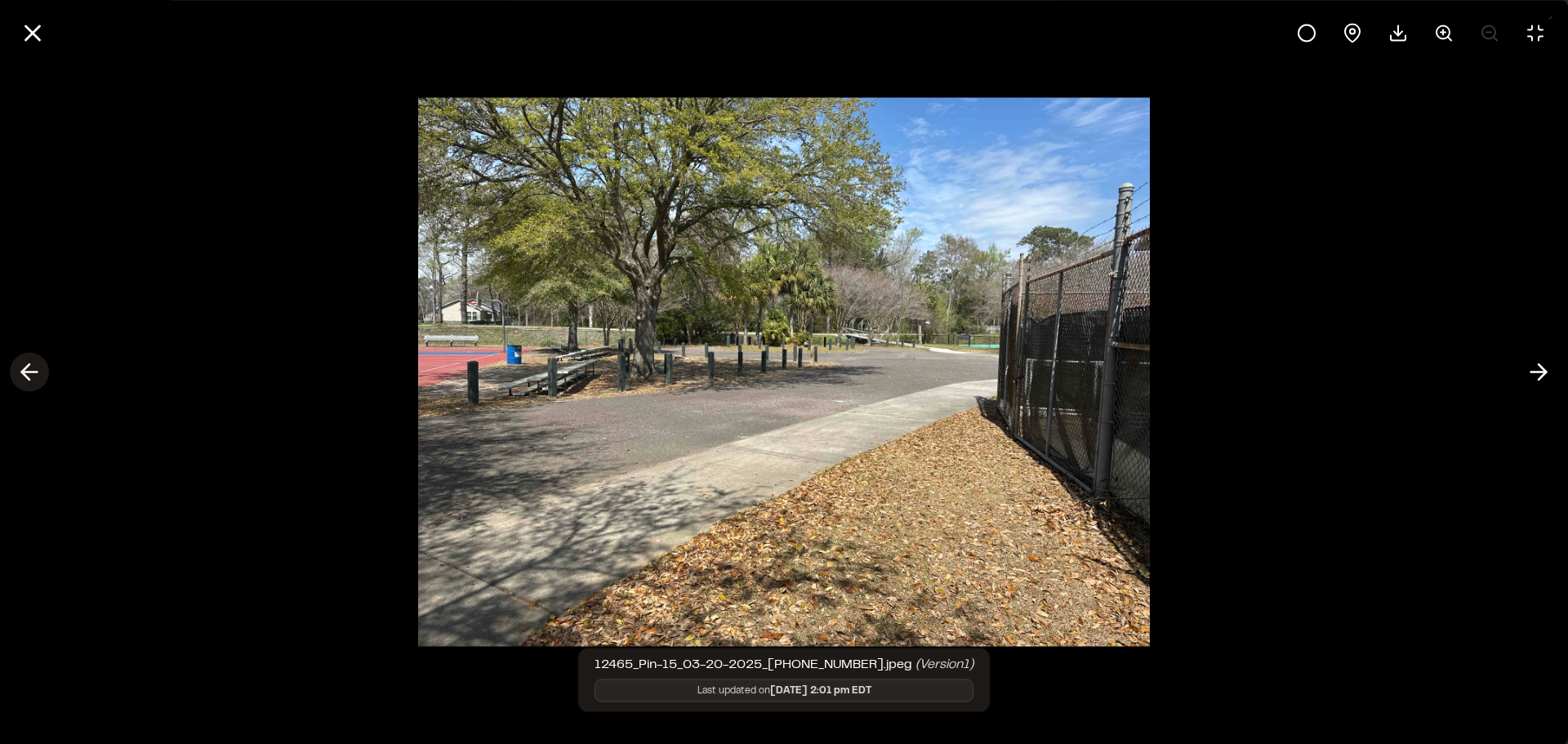
click at [27, 371] on icon at bounding box center [29, 372] width 26 height 27
